Goal: Task Accomplishment & Management: Complete application form

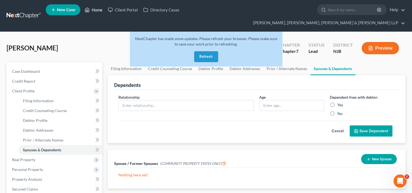
click at [96, 8] on link "Home" at bounding box center [93, 10] width 23 height 10
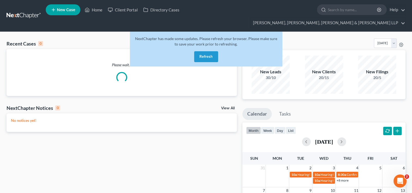
drag, startPoint x: 211, startPoint y: 47, endPoint x: 205, endPoint y: 49, distance: 6.9
click at [211, 51] on button "Refresh" at bounding box center [206, 56] width 24 height 11
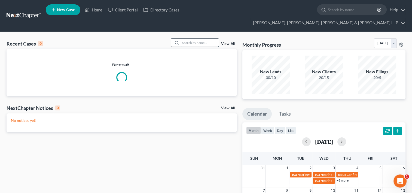
click at [193, 39] on input "search" at bounding box center [200, 43] width 38 height 8
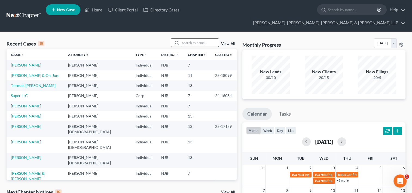
paste input "Mckenna"
type input "Mckenna"
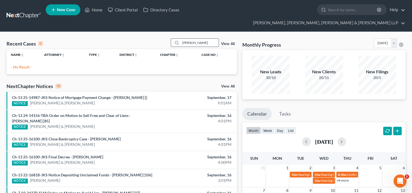
drag, startPoint x: 199, startPoint y: 32, endPoint x: 173, endPoint y: 33, distance: 25.6
click at [173, 38] on div "Mckenna" at bounding box center [195, 42] width 48 height 8
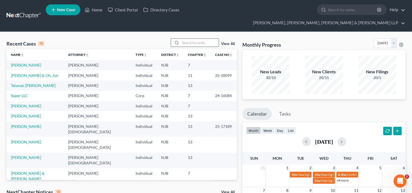
paste input "William"
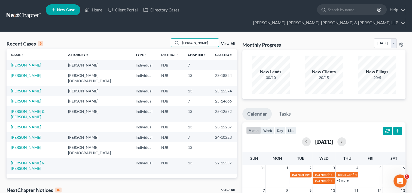
type input "William"
click at [17, 63] on link "[PERSON_NAME]" at bounding box center [26, 65] width 30 height 5
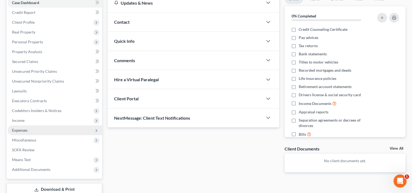
scroll to position [82, 0]
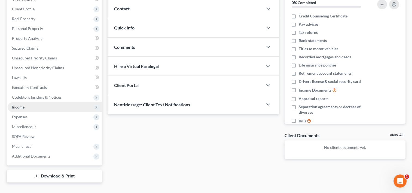
click at [16, 105] on span "Income" at bounding box center [18, 107] width 13 height 5
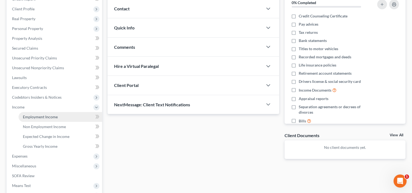
click at [35, 114] on span "Employment Income" at bounding box center [40, 116] width 35 height 5
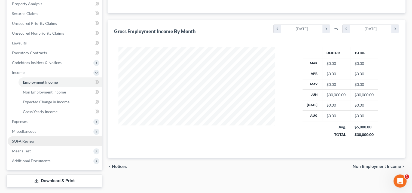
scroll to position [121, 0]
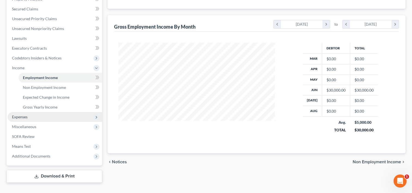
click at [32, 112] on span "Expenses" at bounding box center [55, 117] width 95 height 10
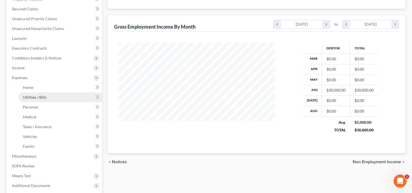
click at [32, 95] on span "Utilities / Bills" at bounding box center [35, 97] width 24 height 5
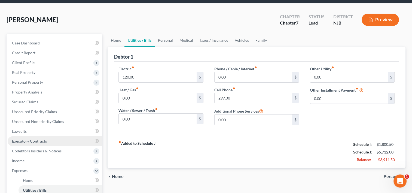
scroll to position [54, 0]
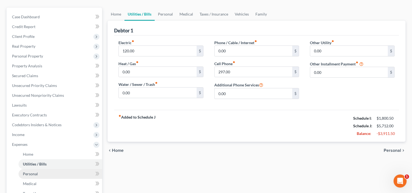
click at [37, 171] on span "Personal" at bounding box center [30, 173] width 15 height 5
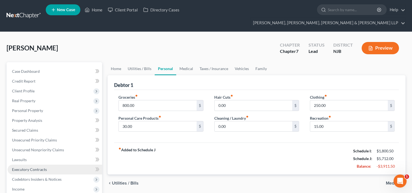
scroll to position [54, 0]
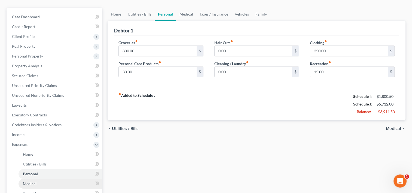
click at [36, 179] on link "Medical" at bounding box center [61, 184] width 84 height 10
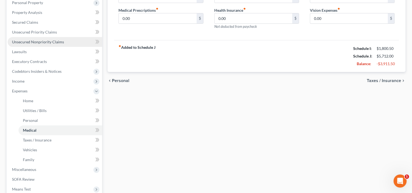
scroll to position [109, 0]
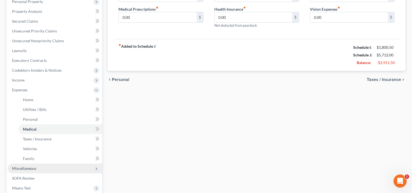
click at [37, 163] on span "Miscellaneous" at bounding box center [55, 168] width 95 height 10
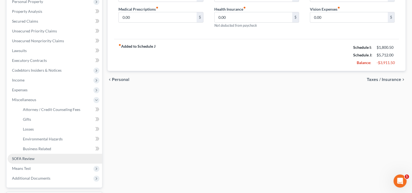
click at [28, 156] on span "SOFA Review" at bounding box center [23, 158] width 23 height 5
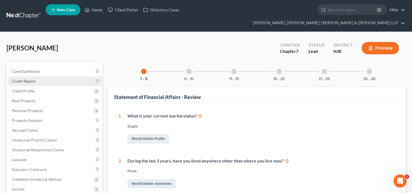
click at [33, 79] on span "Credit Report" at bounding box center [23, 81] width 23 height 5
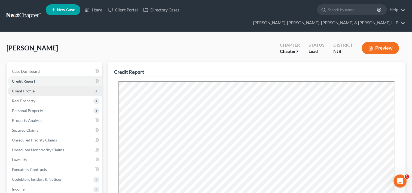
click at [29, 89] on span "Client Profile" at bounding box center [23, 91] width 23 height 5
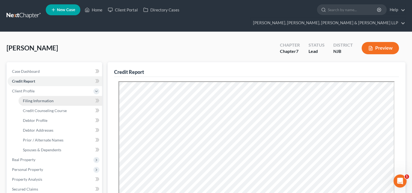
click at [37, 98] on span "Filing Information" at bounding box center [38, 100] width 31 height 5
select select "1"
select select "0"
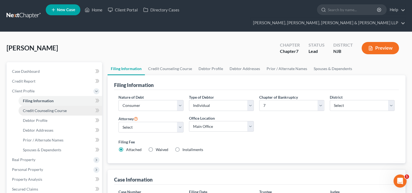
click at [44, 108] on span "Credit Counseling Course" at bounding box center [45, 110] width 44 height 5
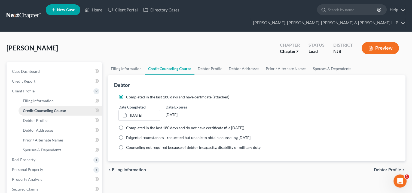
scroll to position [54, 0]
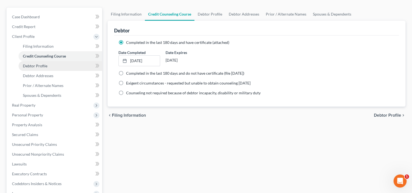
click at [42, 63] on span "Debtor Profile" at bounding box center [35, 65] width 25 height 5
select select "0"
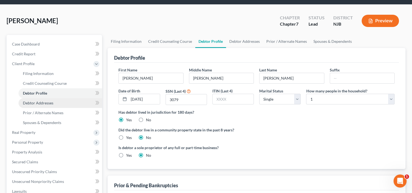
click at [44, 101] on span "Debtor Addresses" at bounding box center [38, 103] width 31 height 5
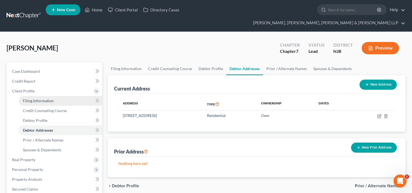
scroll to position [54, 0]
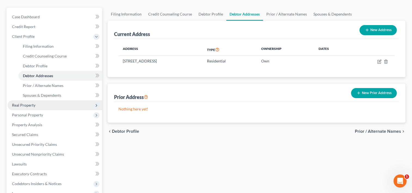
click at [30, 103] on span "Real Property" at bounding box center [23, 105] width 23 height 5
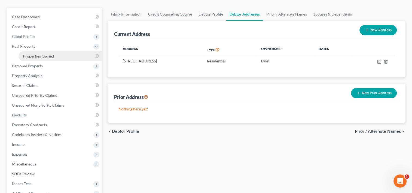
click at [52, 54] on span "Properties Owned" at bounding box center [38, 56] width 31 height 5
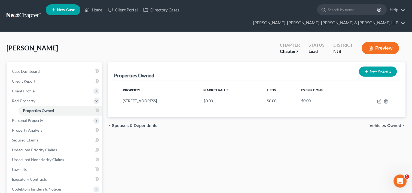
drag, startPoint x: 49, startPoint y: 38, endPoint x: 28, endPoint y: 37, distance: 20.7
click at [28, 38] on div "Siegel, William Upgraded Chapter Chapter 7 Status Lead District NJB Preview" at bounding box center [206, 50] width 399 height 24
copy span "William"
click at [99, 9] on link "Home" at bounding box center [93, 10] width 23 height 10
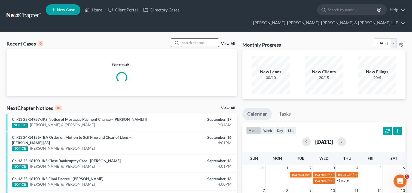
click at [188, 39] on input "search" at bounding box center [200, 43] width 38 height 8
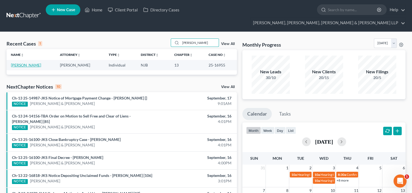
type input "rafael ortiz"
click at [28, 63] on link "Ortiz, Rafael" at bounding box center [26, 65] width 30 height 5
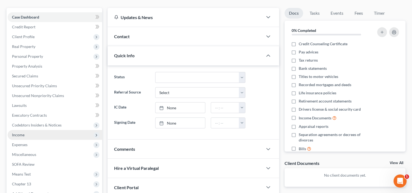
scroll to position [54, 0]
click at [17, 132] on span "Income" at bounding box center [18, 134] width 13 height 5
click at [26, 130] on span "Income" at bounding box center [55, 135] width 95 height 10
click at [32, 130] on span "Income" at bounding box center [55, 135] width 95 height 10
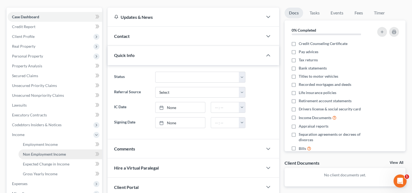
click at [36, 152] on span "Non Employment Income" at bounding box center [44, 154] width 43 height 5
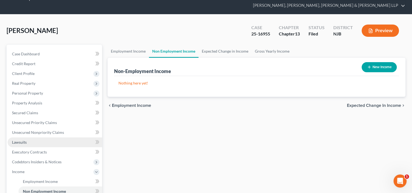
scroll to position [27, 0]
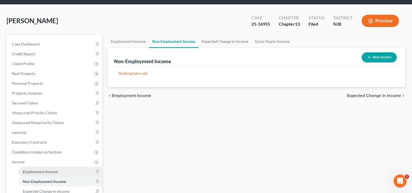
click at [43, 169] on span "Employment Income" at bounding box center [40, 171] width 35 height 5
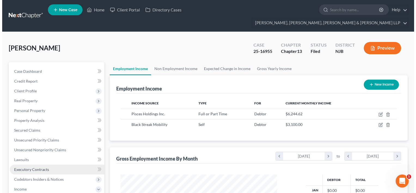
scroll to position [97, 168]
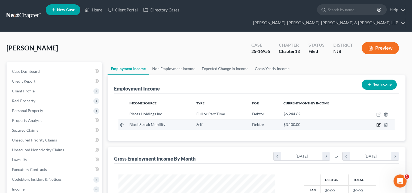
click at [378, 123] on icon "button" at bounding box center [379, 124] width 2 height 2
select select "1"
select select "0"
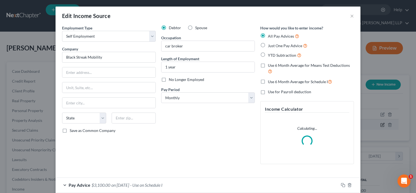
scroll to position [97, 169]
drag, startPoint x: 114, startPoint y: 58, endPoint x: 64, endPoint y: 61, distance: 49.9
click at [63, 60] on input "Black Streak Mobility" at bounding box center [109, 57] width 94 height 11
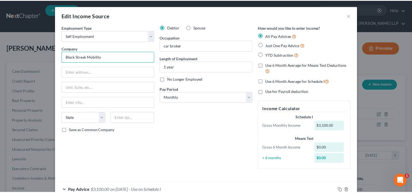
scroll to position [0, 0]
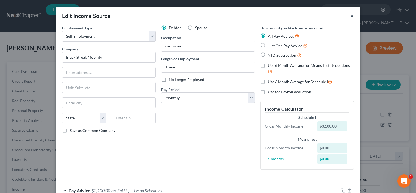
click at [351, 16] on button "×" at bounding box center [352, 16] width 4 height 7
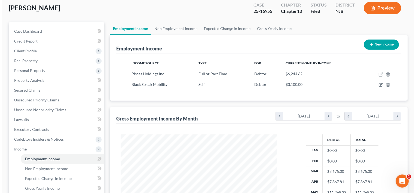
scroll to position [27, 0]
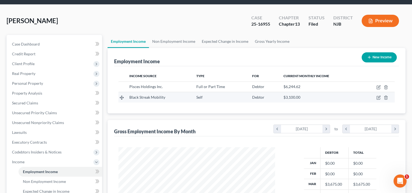
click at [171, 95] on div "Black Streak Mobility" at bounding box center [158, 97] width 58 height 5
click at [379, 95] on icon "button" at bounding box center [378, 97] width 4 height 4
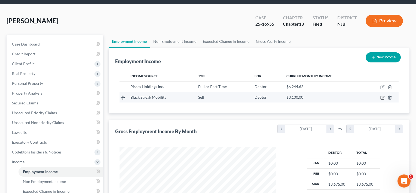
select select "1"
select select "0"
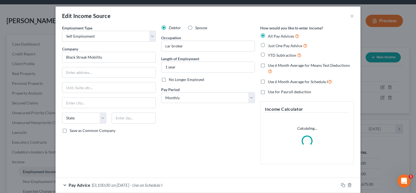
scroll to position [97, 169]
drag, startPoint x: 111, startPoint y: 58, endPoint x: 69, endPoint y: 59, distance: 42.0
click at [63, 58] on input "Black Streak Mobility" at bounding box center [109, 57] width 94 height 11
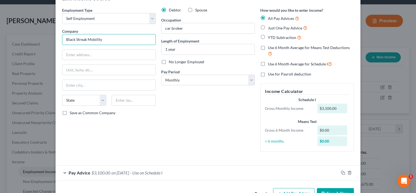
scroll to position [35, 0]
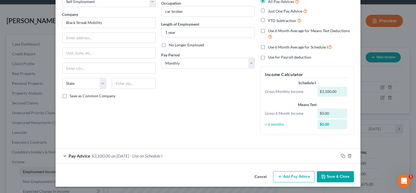
click at [158, 157] on span "- Use on Schedule I" at bounding box center [146, 155] width 32 height 5
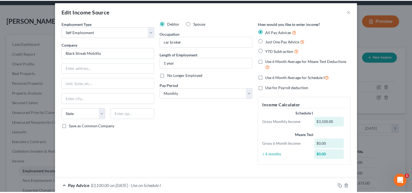
scroll to position [0, 0]
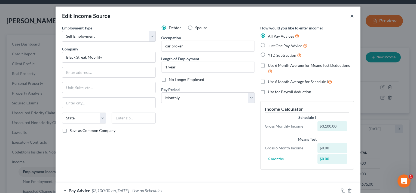
click at [351, 17] on button "×" at bounding box center [352, 16] width 4 height 7
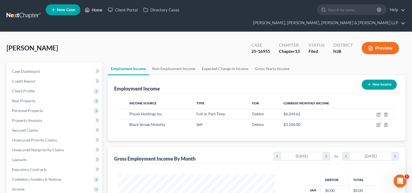
click at [93, 11] on link "Home" at bounding box center [93, 10] width 23 height 10
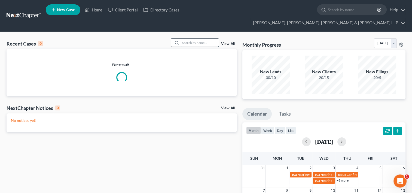
click at [182, 39] on input "search" at bounding box center [200, 43] width 38 height 8
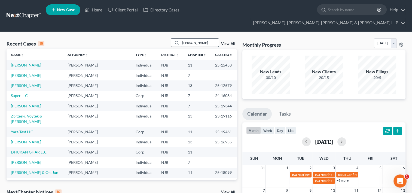
type input "ed castillo"
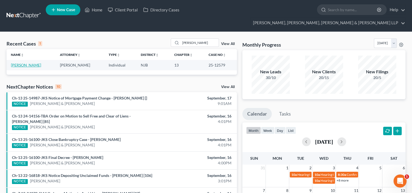
click at [25, 63] on link "Castillo, Ed" at bounding box center [26, 65] width 30 height 5
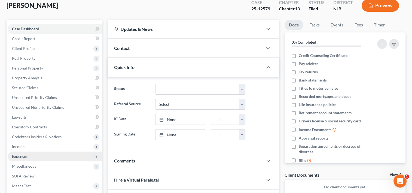
scroll to position [82, 0]
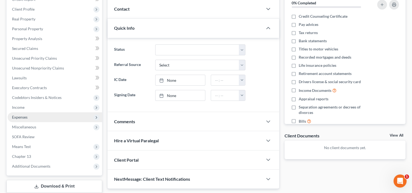
click at [27, 115] on span "Expenses" at bounding box center [20, 117] width 16 height 5
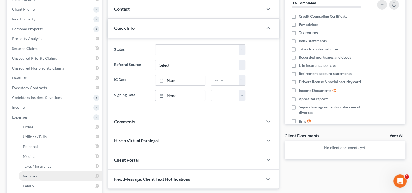
click at [35, 174] on span "Vehicles" at bounding box center [30, 176] width 14 height 5
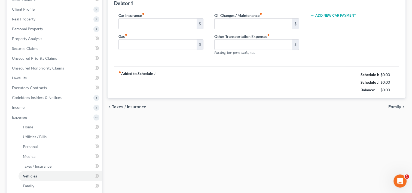
type input "290.00"
type input "0.00"
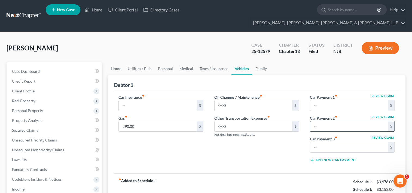
click at [333, 121] on input "text" at bounding box center [349, 126] width 78 height 10
type input "1"
click at [321, 121] on input "1" at bounding box center [349, 126] width 78 height 10
type input "1,906.00"
click at [331, 142] on input "text" at bounding box center [349, 147] width 78 height 10
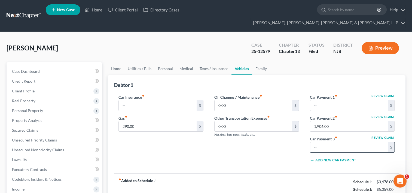
type input "8"
type input "583.79"
click at [322, 176] on div "fiber_manual_record Added to Schedule J Schedule I: $3,478.00 Schedule J: $5,11…" at bounding box center [256, 189] width 285 height 32
click at [328, 11] on input "search" at bounding box center [353, 10] width 50 height 10
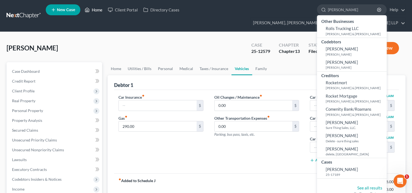
type input "rodrigo ale"
click at [98, 9] on link "Home" at bounding box center [93, 10] width 23 height 10
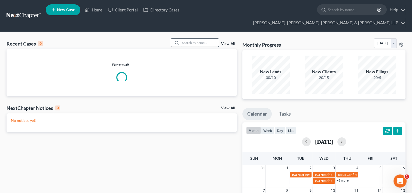
click at [195, 39] on input "search" at bounding box center [200, 43] width 38 height 8
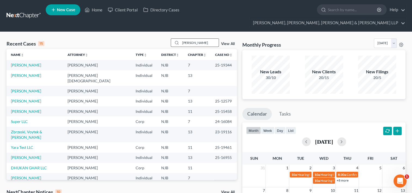
type input "Rodrigo alexander"
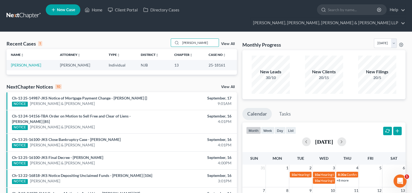
click at [29, 60] on td "Ocampo, Rodrigo" at bounding box center [31, 65] width 49 height 10
click at [30, 63] on link "Ocampo, Rodrigo" at bounding box center [26, 65] width 30 height 5
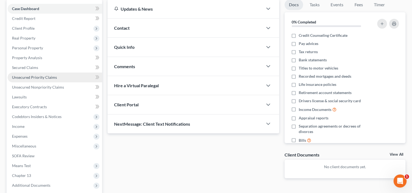
scroll to position [92, 0]
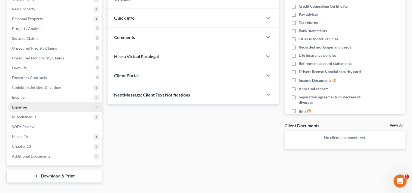
click at [26, 105] on span "Expenses" at bounding box center [20, 107] width 16 height 5
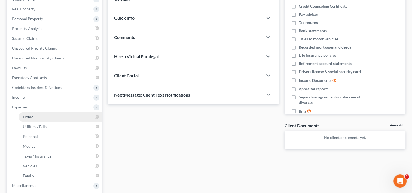
click at [35, 112] on link "Home" at bounding box center [61, 117] width 84 height 10
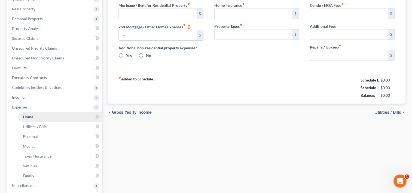
type input "3,129.55"
type input "0.00"
radio input "true"
type input "0.00"
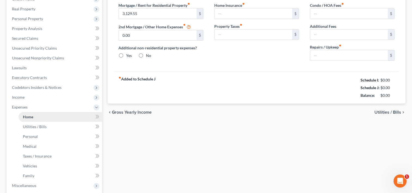
type input "0.00"
type input "150.00"
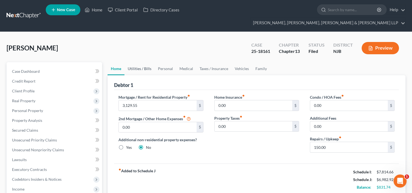
click at [139, 62] on link "Utilities / Bills" at bounding box center [139, 68] width 30 height 13
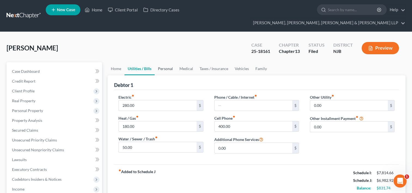
click at [166, 62] on link "Personal" at bounding box center [166, 68] width 22 height 13
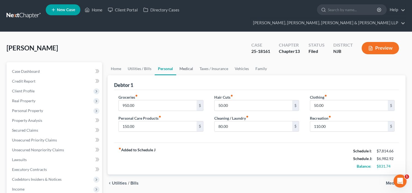
click at [190, 62] on link "Medical" at bounding box center [186, 68] width 20 height 13
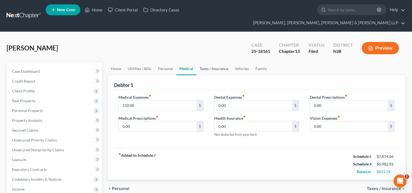
click at [216, 62] on link "Taxes / Insurance" at bounding box center [213, 68] width 35 height 13
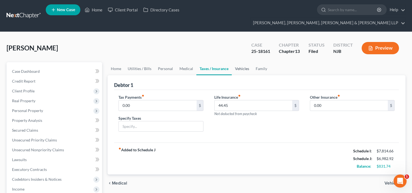
click at [238, 62] on link "Vehicles" at bounding box center [242, 68] width 21 height 13
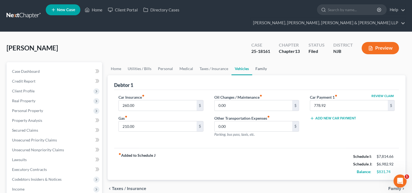
click at [260, 62] on link "Family" at bounding box center [261, 68] width 18 height 13
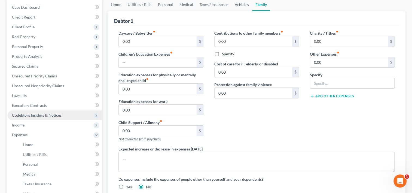
scroll to position [54, 0]
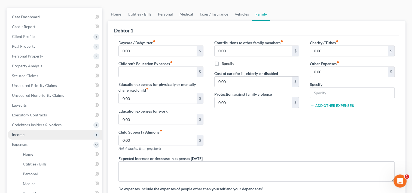
click at [30, 130] on span "Income" at bounding box center [55, 135] width 95 height 10
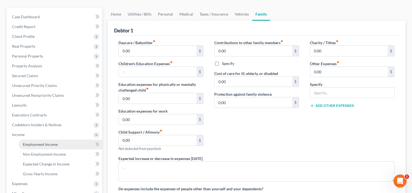
click at [39, 142] on span "Employment Income" at bounding box center [40, 144] width 35 height 5
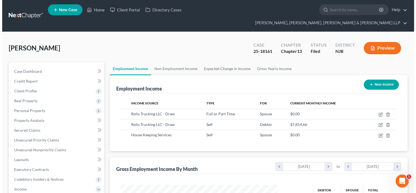
scroll to position [97, 168]
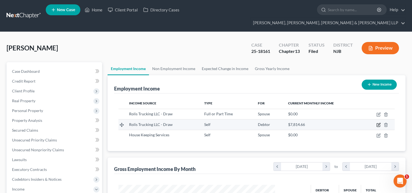
click at [379, 123] on icon "button" at bounding box center [378, 125] width 4 height 4
select select "1"
select select "33"
select select "0"
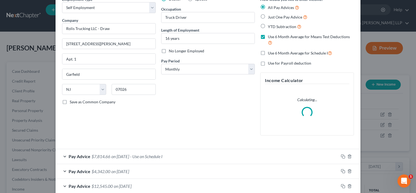
scroll to position [54, 0]
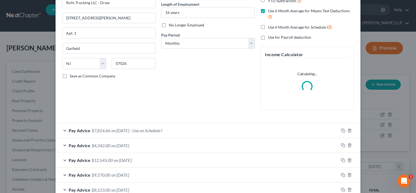
click at [84, 144] on span "Pay Advice" at bounding box center [80, 145] width 22 height 5
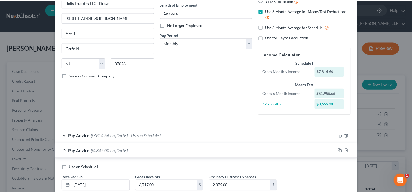
scroll to position [0, 0]
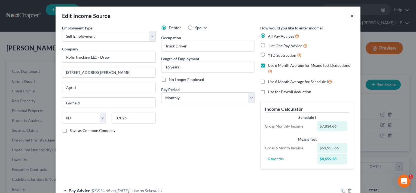
click at [351, 16] on button "×" at bounding box center [352, 16] width 4 height 7
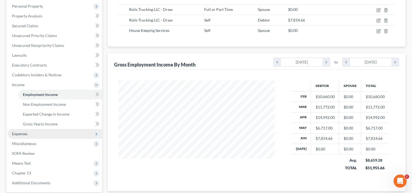
scroll to position [131, 0]
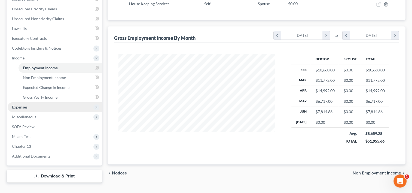
click at [31, 102] on span "Expenses" at bounding box center [55, 107] width 95 height 10
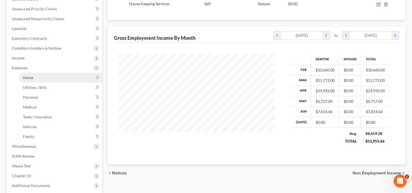
click at [48, 73] on link "Home" at bounding box center [61, 78] width 84 height 10
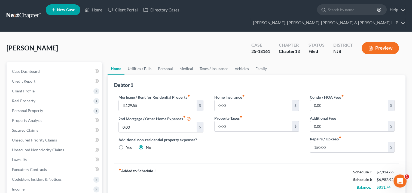
click at [139, 62] on link "Utilities / Bills" at bounding box center [139, 68] width 30 height 13
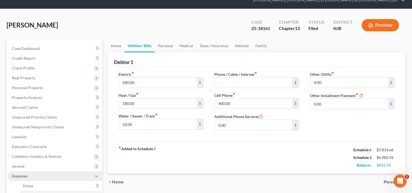
scroll to position [54, 0]
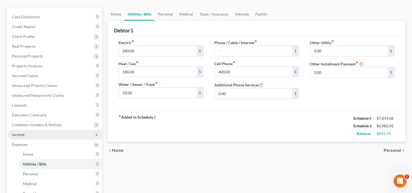
click at [25, 130] on span "Income" at bounding box center [55, 135] width 95 height 10
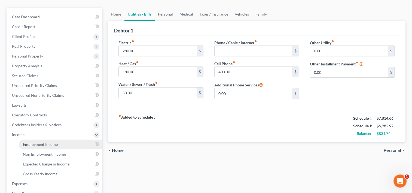
click at [40, 142] on span "Employment Income" at bounding box center [40, 144] width 35 height 5
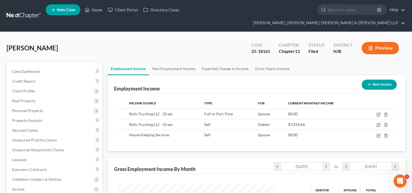
scroll to position [97, 168]
